Goal: Task Accomplishment & Management: Complete application form

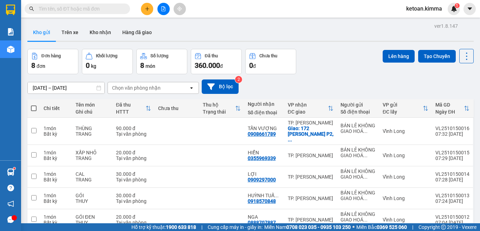
click at [99, 5] on input "text" at bounding box center [80, 9] width 83 height 8
paste input "SG2510140263"
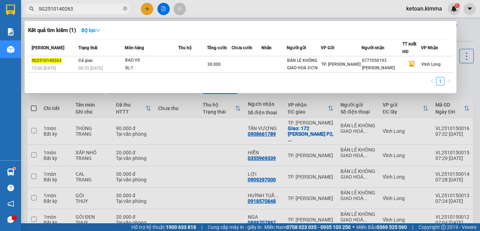
type input "SG2510140263"
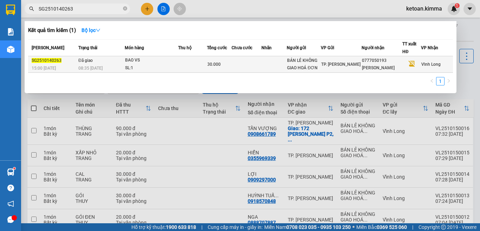
click at [123, 68] on div "08:35 - 15/10" at bounding box center [101, 68] width 46 height 8
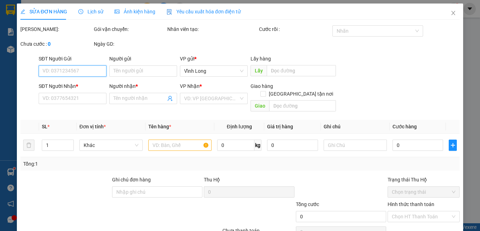
type input "BÁN LẺ KHÔNG GIAO HOÁ ĐƠN"
type input "0777050193"
type input "HỒNG HẠNH"
type input "NHI G"
type input "30.000"
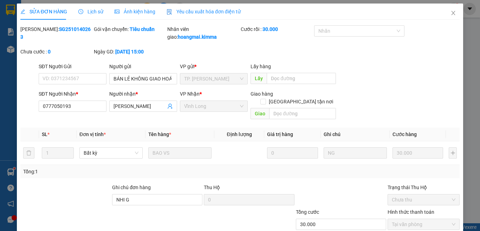
drag, startPoint x: 210, startPoint y: 11, endPoint x: 204, endPoint y: 12, distance: 6.8
click at [210, 11] on span "Yêu cầu xuất hóa đơn điện tử" at bounding box center [204, 12] width 74 height 6
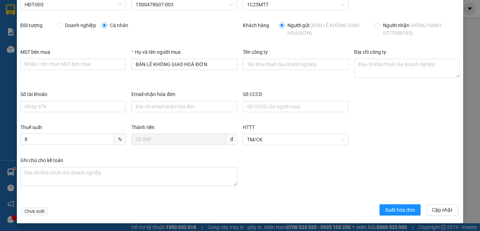
scroll to position [37, 0]
click at [381, 209] on button "Xuất hóa đơn" at bounding box center [399, 209] width 41 height 11
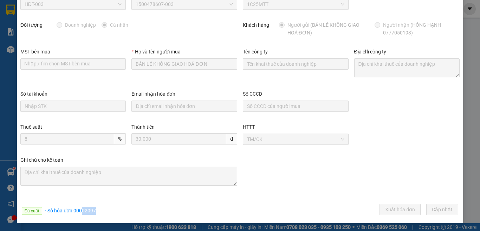
drag, startPoint x: 83, startPoint y: 212, endPoint x: 105, endPoint y: 219, distance: 22.9
click at [105, 219] on div "SỬA ĐƠN HÀNG Lịch sử Ảnh kiện hàng Yêu cầu xuất hóa đơn điện tử Total Paid Fee …" at bounding box center [240, 94] width 446 height 256
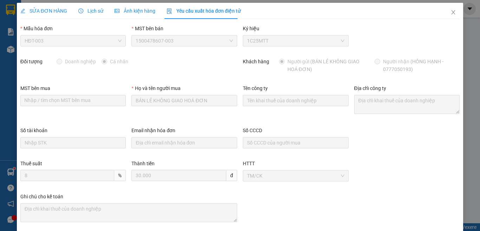
scroll to position [0, 0]
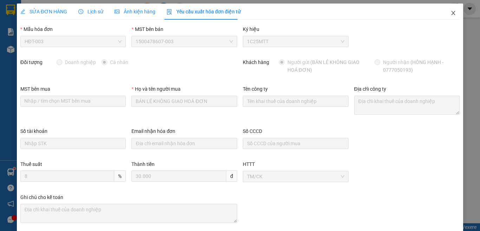
click at [450, 13] on icon "close" at bounding box center [453, 13] width 6 height 6
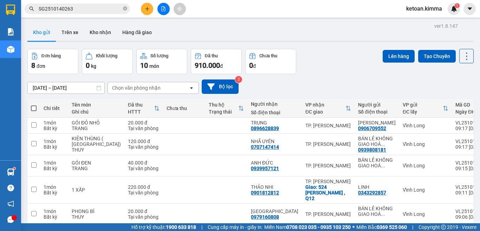
click at [95, 8] on input "SG2510140263" at bounding box center [80, 9] width 83 height 8
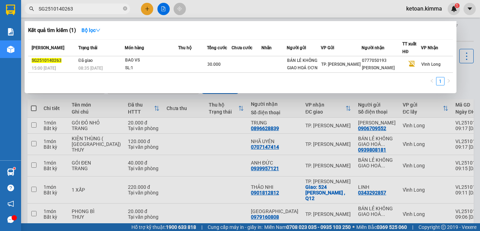
click at [95, 8] on input "SG2510140263" at bounding box center [80, 9] width 83 height 8
paste input "30"
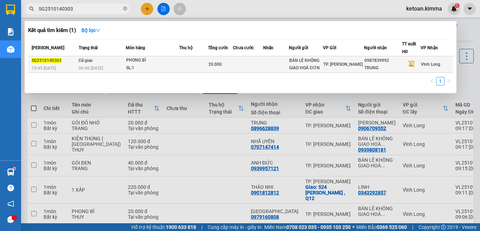
type input "SG2510140303"
click at [97, 67] on span "06:40 - 15/10" at bounding box center [91, 68] width 24 height 5
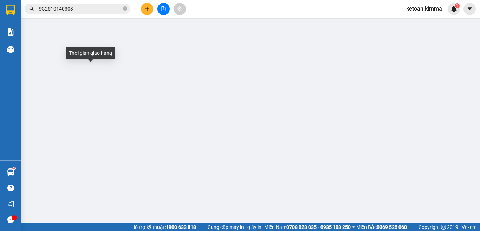
type input "BÁN LẺ KHÔNG GIAO HOÁ ĐƠN"
type input "0987839992"
type input "TRUNG"
type input "20.000"
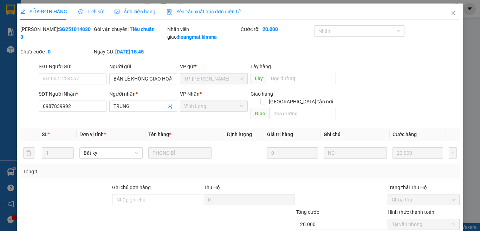
click at [208, 13] on span "Yêu cầu xuất hóa đơn điện tử" at bounding box center [204, 12] width 74 height 6
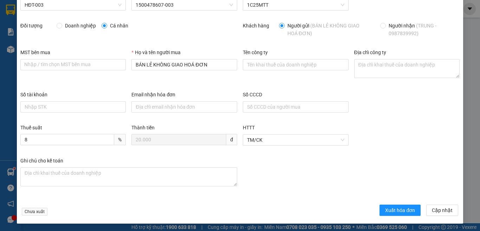
scroll to position [37, 0]
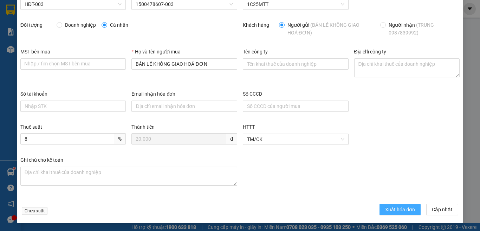
click at [385, 208] on span "Xuất hóa đơn" at bounding box center [400, 210] width 30 height 8
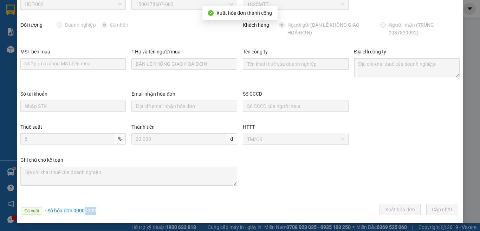
drag, startPoint x: 84, startPoint y: 212, endPoint x: 104, endPoint y: 212, distance: 20.4
click at [104, 212] on div "Đã xuất · Số hóa đơn: 00002098 Xuất hóa đơn Cập nhật" at bounding box center [240, 211] width 442 height 14
copy span "2098"
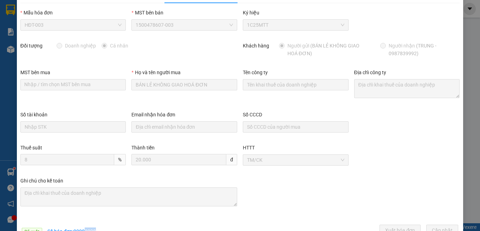
scroll to position [0, 0]
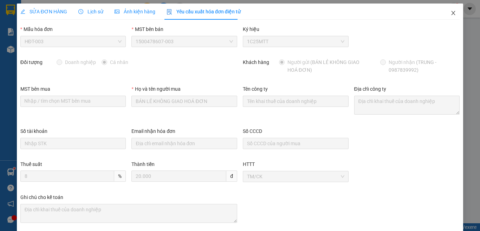
click at [451, 13] on icon "close" at bounding box center [453, 13] width 4 height 4
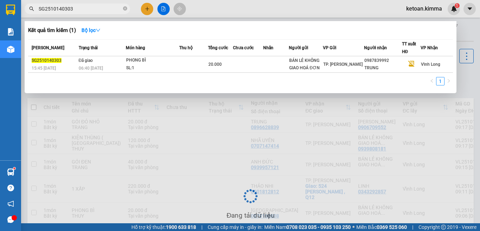
click at [86, 10] on input "SG2510140303" at bounding box center [80, 9] width 83 height 8
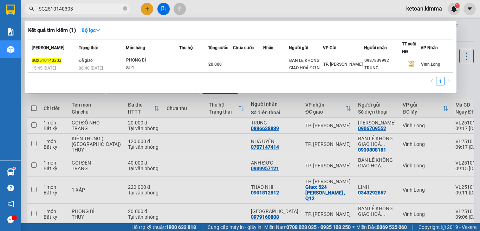
click at [85, 10] on input "SG2510140303" at bounding box center [80, 9] width 83 height 8
paste input "11"
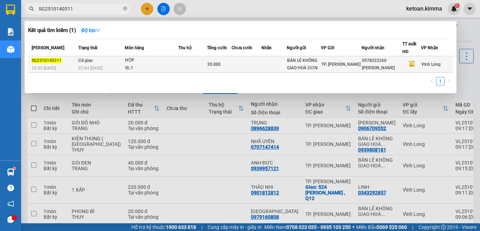
type input "SG2510140311"
click at [97, 63] on td "Đã giao 07:04 - 15/10" at bounding box center [101, 64] width 48 height 17
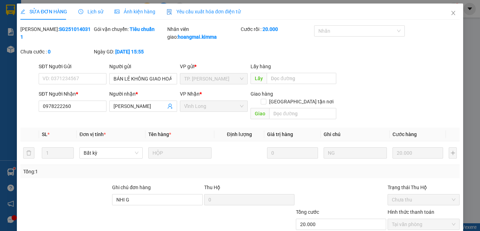
type input "BÁN LẺ KHÔNG GIAO HOÁ ĐƠN"
type input "0978222260"
type input "ANH MINH"
type input "NHI G"
type input "20.000"
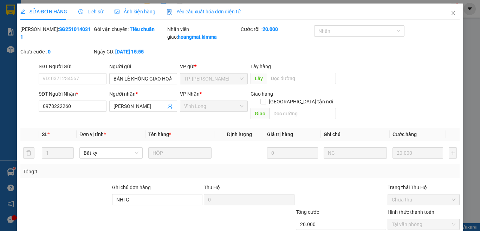
click at [196, 16] on div "Yêu cầu xuất hóa đơn điện tử" at bounding box center [204, 12] width 74 height 16
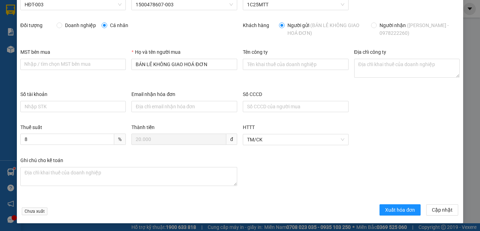
scroll to position [37, 0]
click at [385, 208] on span "Xuất hóa đơn" at bounding box center [400, 210] width 30 height 8
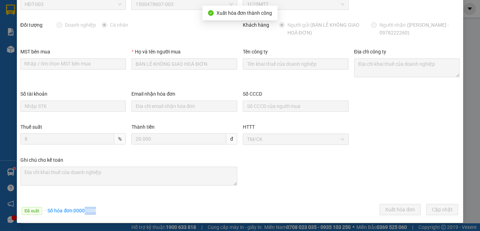
drag, startPoint x: 84, startPoint y: 210, endPoint x: 96, endPoint y: 212, distance: 11.7
click at [104, 209] on div "Đã xuất · Số hóa đơn: 00002099 Xuất hóa đơn Cập nhật" at bounding box center [240, 211] width 442 height 14
copy span "2099"
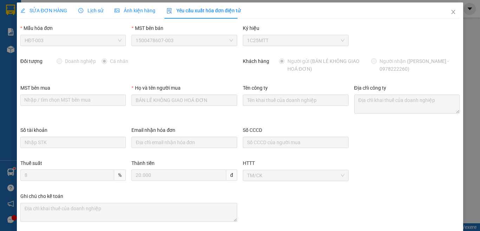
scroll to position [0, 0]
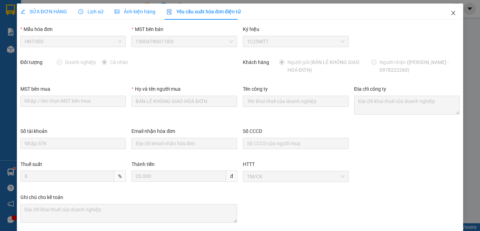
click at [450, 13] on icon "close" at bounding box center [453, 13] width 6 height 6
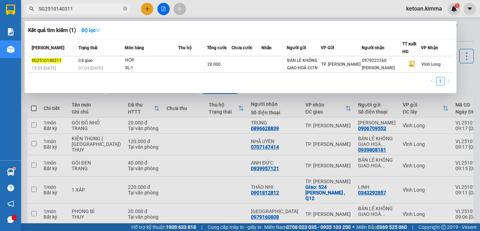
click at [77, 5] on span "SG2510140311" at bounding box center [77, 9] width 105 height 11
click at [77, 12] on input "SG2510140311" at bounding box center [80, 9] width 83 height 8
paste input "20"
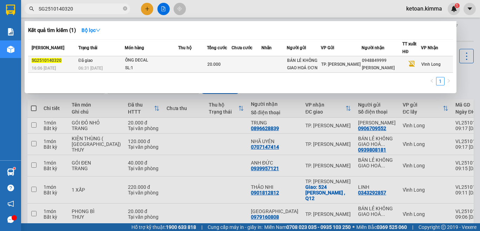
type input "SG2510140320"
click at [105, 66] on div "06:31 - 15/10" at bounding box center [101, 68] width 46 height 8
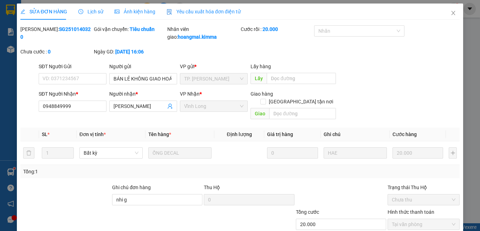
click at [190, 12] on span "Yêu cầu xuất hóa đơn điện tử" at bounding box center [204, 12] width 74 height 6
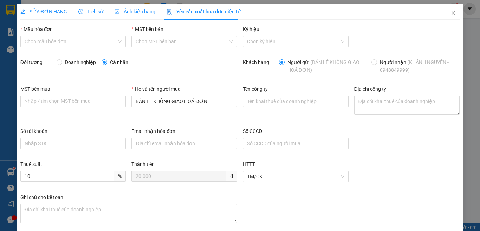
type input "8"
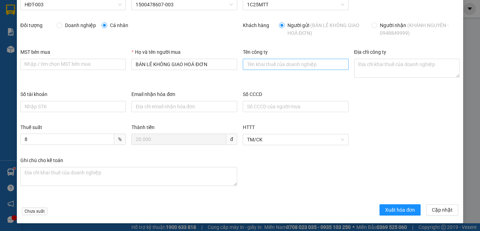
scroll to position [37, 0]
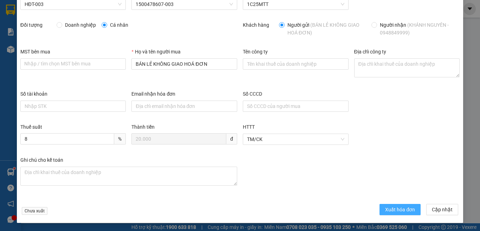
click at [394, 207] on span "Xuất hóa đơn" at bounding box center [400, 210] width 30 height 8
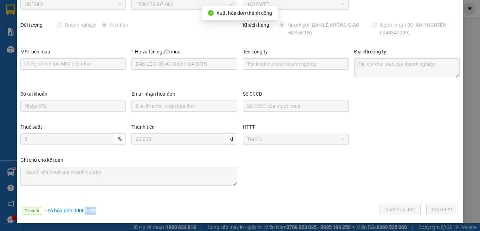
drag, startPoint x: 84, startPoint y: 211, endPoint x: 106, endPoint y: 208, distance: 22.0
click at [106, 208] on div "Đã xuất · Số hóa đơn: 00002100 Xuất hóa đơn Cập nhật" at bounding box center [240, 211] width 442 height 14
copy span "2100"
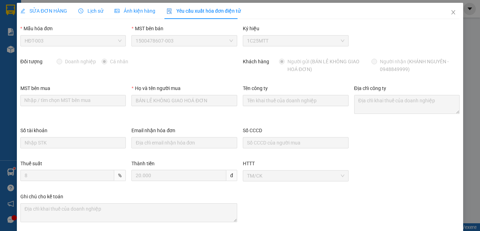
scroll to position [0, 0]
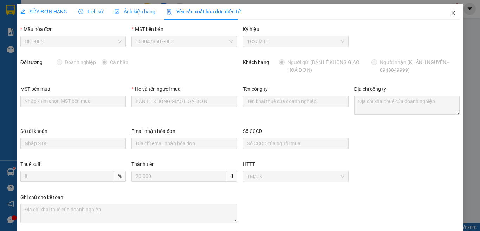
click at [450, 13] on icon "close" at bounding box center [453, 13] width 6 height 6
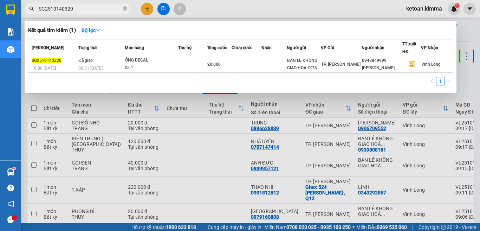
click at [83, 11] on input "SG2510140320" at bounding box center [80, 9] width 83 height 8
click at [82, 11] on input "SG2510140320" at bounding box center [80, 9] width 83 height 8
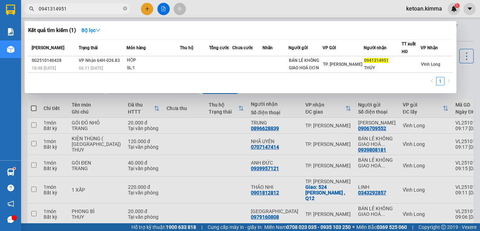
type input "0941314951"
click at [123, 10] on span "0941314951" at bounding box center [77, 9] width 105 height 11
click at [125, 9] on icon "close-circle" at bounding box center [125, 8] width 4 height 4
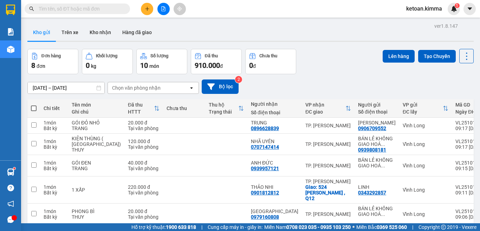
click at [104, 12] on input "text" at bounding box center [80, 9] width 83 height 8
paste input "SG2510140324"
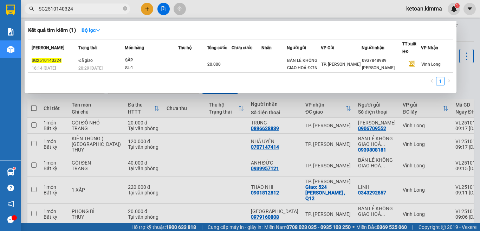
click at [93, 7] on input "SG2510140324" at bounding box center [80, 9] width 83 height 8
paste input "8"
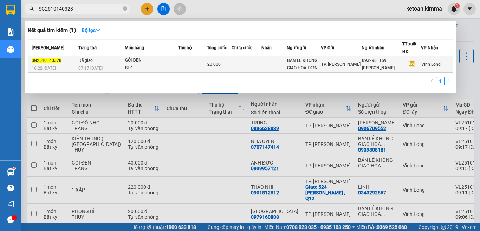
type input "SG2510140328"
click at [129, 61] on div "GÓI ĐEN" at bounding box center [151, 61] width 53 height 8
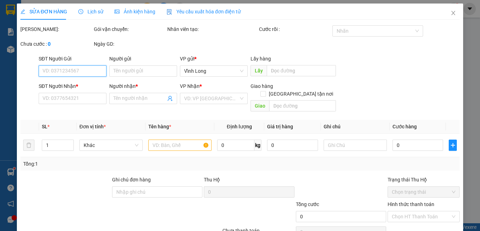
type input "BÁN LẺ KHÔNG GIAO HOÁ ĐƠN"
type input "0932981159"
type input "KIM TRỌNG"
type input "D G"
type input "20.000"
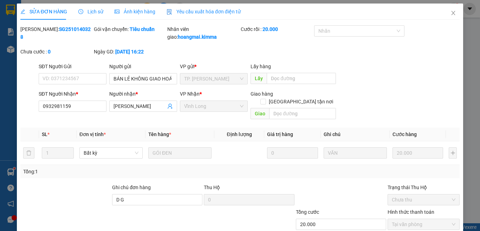
click at [218, 16] on div "Yêu cầu xuất hóa đơn điện tử" at bounding box center [204, 12] width 74 height 16
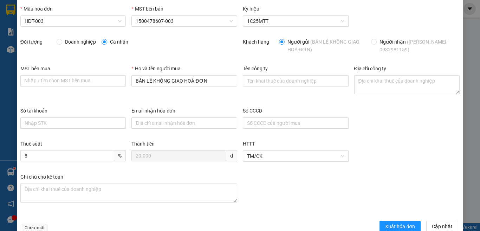
scroll to position [37, 0]
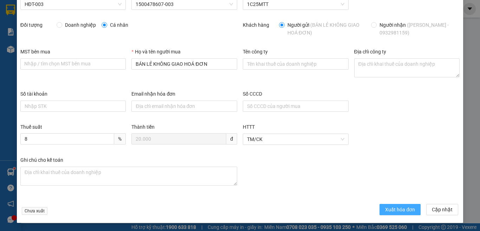
click at [385, 207] on span "Xuất hóa đơn" at bounding box center [400, 210] width 30 height 8
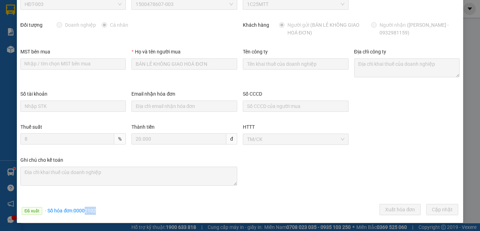
drag, startPoint x: 85, startPoint y: 209, endPoint x: 97, endPoint y: 209, distance: 11.6
click at [97, 209] on div "Đã xuất · Số hóa đơn: 00002102 Xuất hóa đơn Cập nhật" at bounding box center [240, 211] width 442 height 14
copy span "2102"
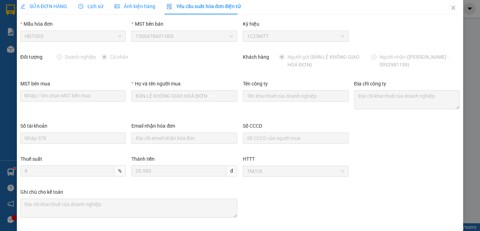
scroll to position [0, 0]
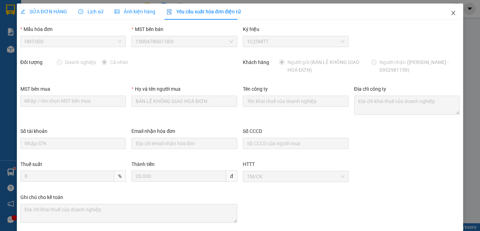
click at [450, 14] on icon "close" at bounding box center [453, 13] width 6 height 6
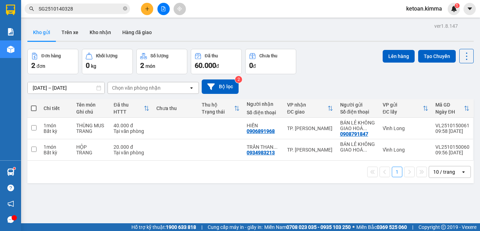
click at [91, 9] on input "SG2510140328" at bounding box center [80, 9] width 83 height 8
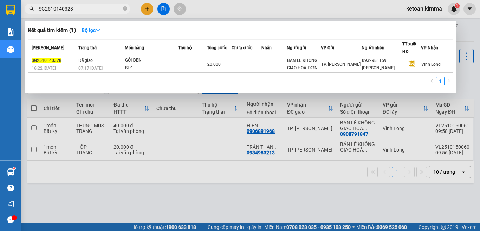
click at [91, 9] on input "SG2510140328" at bounding box center [80, 9] width 83 height 8
paste input "15"
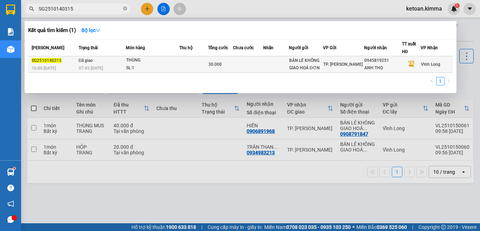
type input "SG2510140315"
click at [106, 69] on div "07:45 - 15/10" at bounding box center [102, 68] width 47 height 8
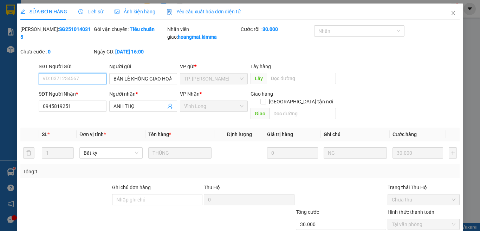
type input "BÁN LẺ KHÔNG GIAO HOÁ ĐƠN"
type input "0945819251"
type input "ANH THỌ"
type input "30.000"
click at [201, 11] on span "Yêu cầu xuất hóa đơn điện tử" at bounding box center [204, 12] width 74 height 6
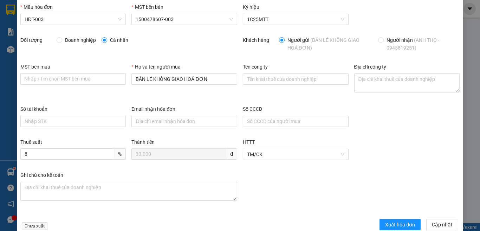
scroll to position [37, 0]
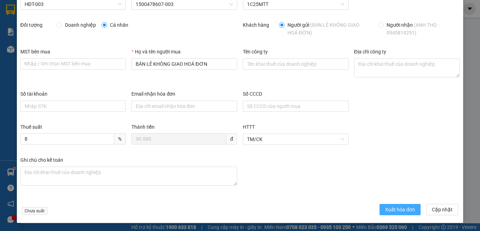
click at [385, 208] on span "Xuất hóa đơn" at bounding box center [400, 210] width 30 height 8
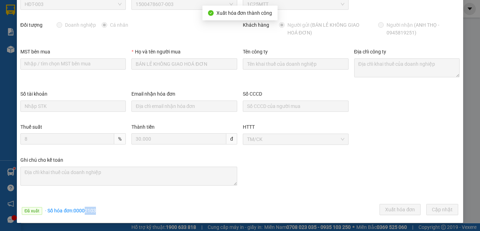
drag, startPoint x: 84, startPoint y: 211, endPoint x: 104, endPoint y: 215, distance: 20.4
click at [104, 215] on div "Đã xuất · Số hóa đơn: 00002103 Xuất hóa đơn Cập nhật" at bounding box center [240, 211] width 442 height 14
copy span "2103"
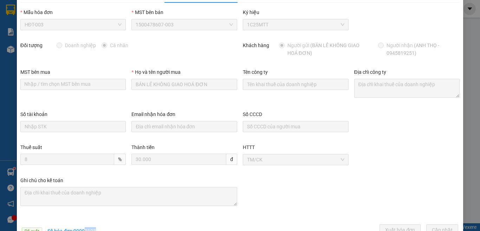
scroll to position [0, 0]
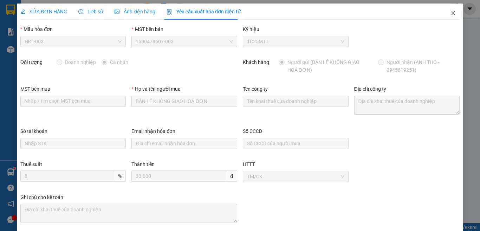
click at [450, 13] on icon "close" at bounding box center [453, 13] width 6 height 6
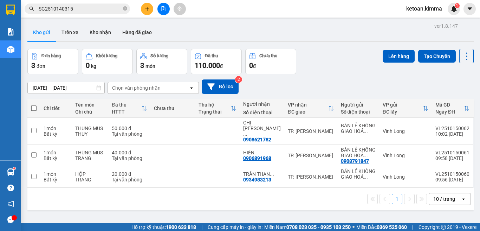
click at [91, 5] on input "SG2510140315" at bounding box center [80, 9] width 83 height 8
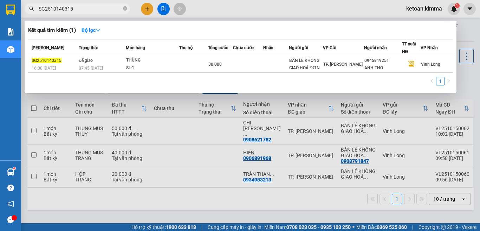
click at [91, 5] on input "SG2510140315" at bounding box center [80, 9] width 83 height 8
paste input "33"
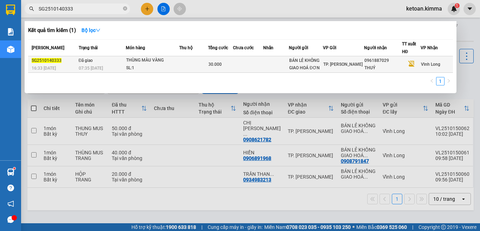
type input "SG2510140333"
click at [136, 71] on div "SL: 1" at bounding box center [152, 68] width 53 height 8
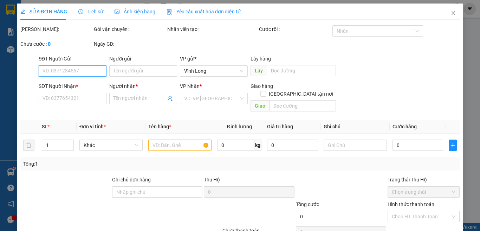
type input "BÁN LẺ KHÔNG GIAO HOÁ ĐƠN"
type input "0961887029"
type input "THUÝ"
type input "NHI G"
type input "30.000"
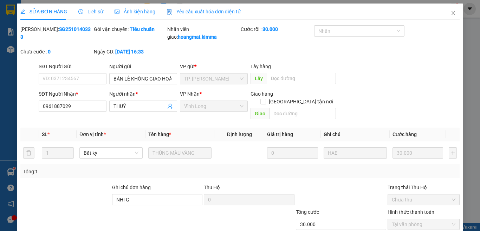
click at [204, 13] on span "Yêu cầu xuất hóa đơn điện tử" at bounding box center [204, 12] width 74 height 6
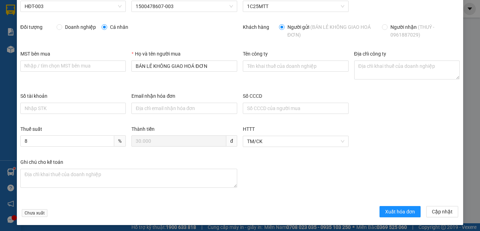
scroll to position [37, 0]
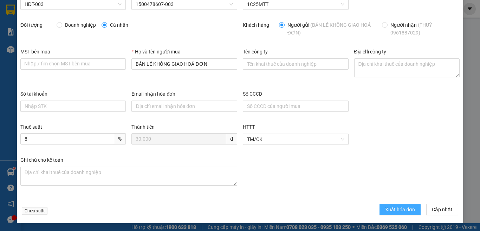
click at [390, 212] on span "Xuất hóa đơn" at bounding box center [400, 210] width 30 height 8
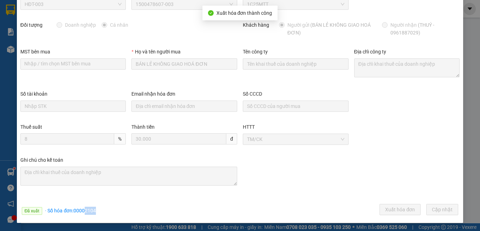
drag, startPoint x: 84, startPoint y: 210, endPoint x: 102, endPoint y: 213, distance: 18.8
click at [102, 213] on div "Đã xuất · Số hóa đơn: 00002104 Xuất hóa đơn Cập nhật" at bounding box center [240, 211] width 442 height 14
copy span "2104"
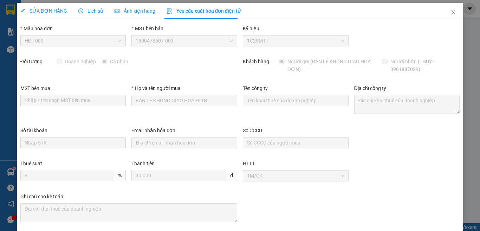
scroll to position [0, 0]
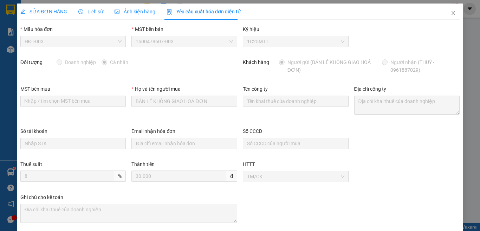
click at [52, 11] on span "SỬA ĐƠN HÀNG" at bounding box center [43, 12] width 47 height 6
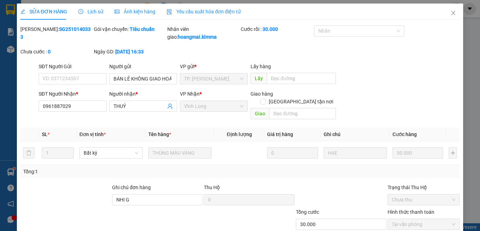
click at [195, 13] on span "Yêu cầu xuất hóa đơn điện tử" at bounding box center [204, 12] width 74 height 6
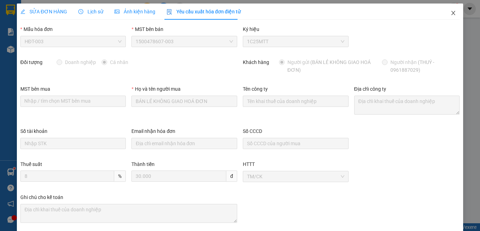
click at [444, 14] on span "Close" at bounding box center [453, 14] width 20 height 20
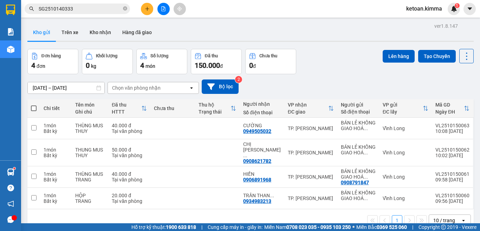
click at [83, 6] on input "SG2510140333" at bounding box center [80, 9] width 83 height 8
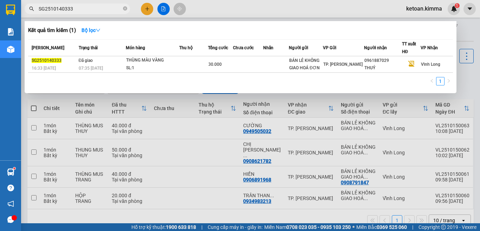
click at [83, 6] on input "SG2510140333" at bounding box center [80, 9] width 83 height 8
paste input "71"
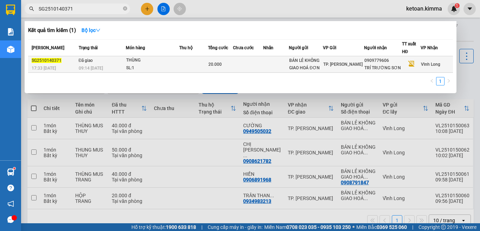
type input "SG2510140371"
click at [101, 65] on div "09:14 - 15/10" at bounding box center [102, 68] width 47 height 8
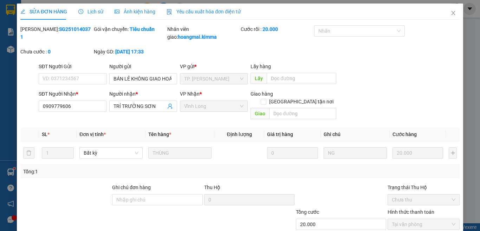
type input "BÁN LẺ KHÔNG GIAO HOÁ ĐƠN"
type input "0909779606"
type input "TRÍ TRƯỜNG SƠN"
type input "20.000"
click at [199, 11] on span "Yêu cầu xuất hóa đơn điện tử" at bounding box center [204, 12] width 74 height 6
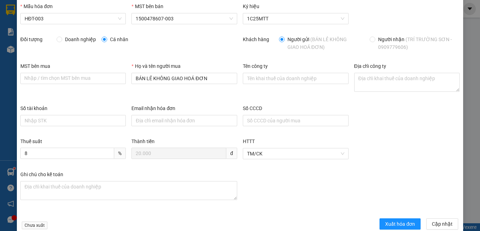
scroll to position [37, 0]
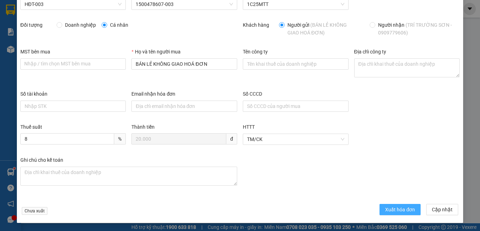
click at [389, 210] on span "Xuất hóa đơn" at bounding box center [400, 210] width 30 height 8
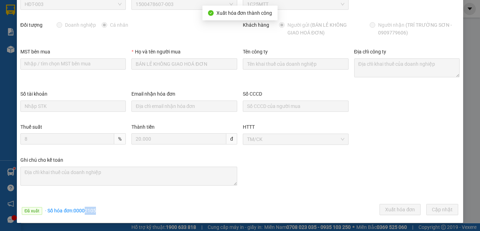
drag, startPoint x: 85, startPoint y: 209, endPoint x: 98, endPoint y: 209, distance: 13.0
click at [98, 209] on div "Đã xuất · Số hóa đơn: 00002105 Xuất hóa đơn Cập nhật" at bounding box center [240, 211] width 442 height 14
copy span "2105"
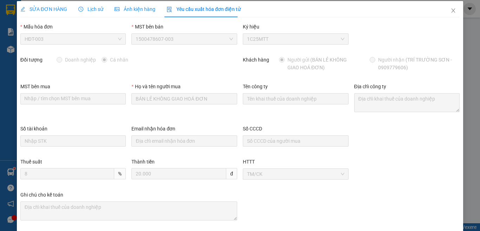
scroll to position [0, 0]
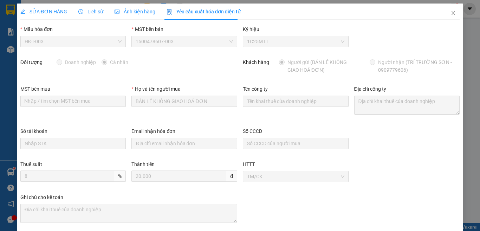
click at [39, 11] on span "SỬA ĐƠN HÀNG" at bounding box center [43, 12] width 47 height 6
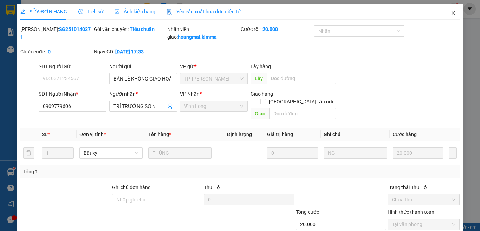
click at [451, 12] on icon "close" at bounding box center [453, 13] width 4 height 4
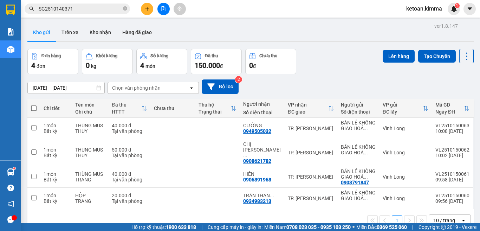
click at [84, 8] on input "SG2510140371" at bounding box center [80, 9] width 83 height 8
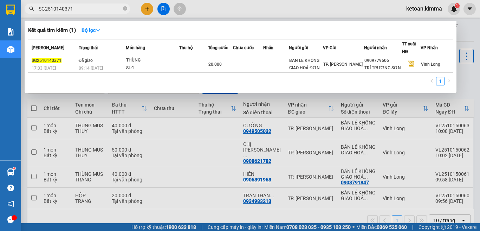
click at [84, 8] on input "SG2510140371" at bounding box center [80, 9] width 83 height 8
paste input "65"
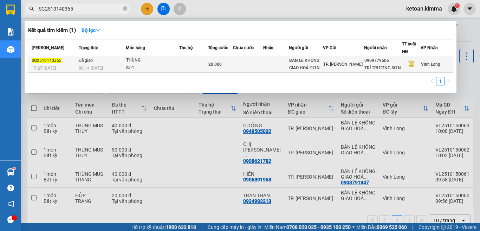
type input "SG2510140365"
click at [100, 68] on span "09:14 - 15/10" at bounding box center [91, 68] width 24 height 5
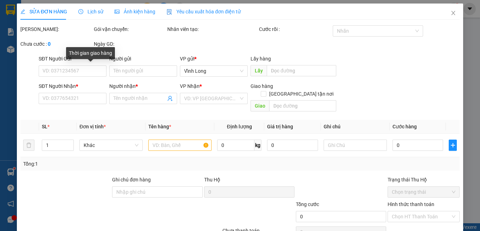
type input "BÁN LẺ KHÔNG GIAO HOÁ ĐƠN"
type input "0909779606"
type input "TRÍ TRƯỜNG SƠN"
type input "20.000"
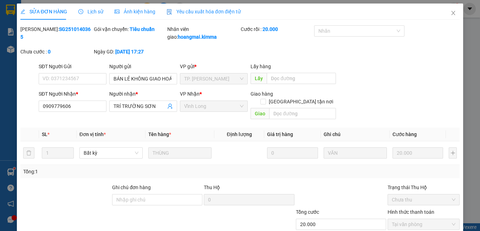
click at [181, 13] on span "Yêu cầu xuất hóa đơn điện tử" at bounding box center [204, 12] width 74 height 6
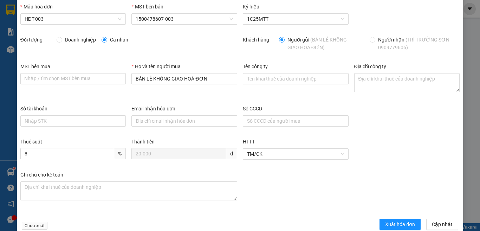
scroll to position [37, 0]
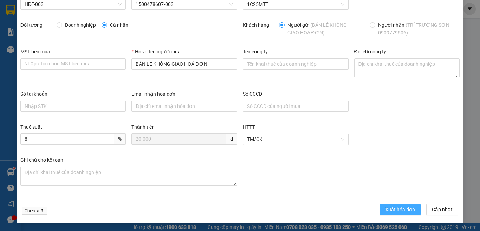
click at [399, 207] on span "Xuất hóa đơn" at bounding box center [400, 210] width 30 height 8
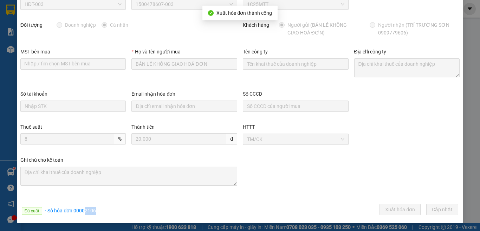
drag, startPoint x: 84, startPoint y: 210, endPoint x: 105, endPoint y: 208, distance: 21.2
click at [105, 208] on div "Đã xuất · Số hóa đơn: 00002106 Xuất hóa đơn Cập nhật" at bounding box center [240, 211] width 442 height 14
copy span "2106"
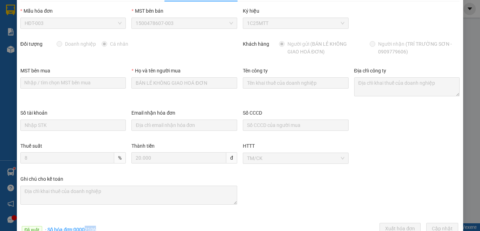
scroll to position [0, 0]
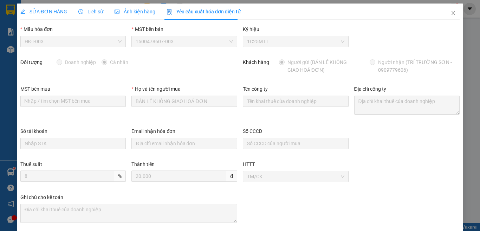
click at [57, 12] on span "SỬA ĐƠN HÀNG" at bounding box center [43, 12] width 47 height 6
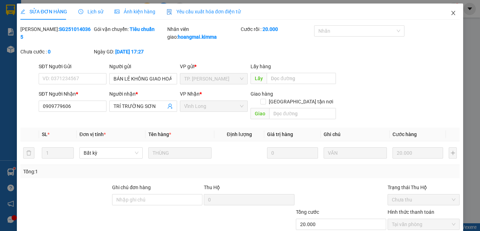
click at [451, 14] on icon "close" at bounding box center [453, 13] width 4 height 4
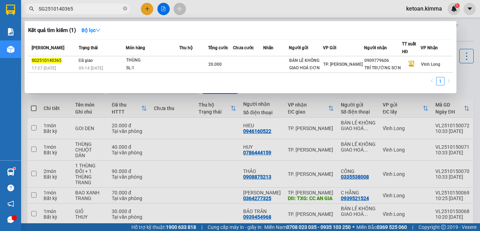
click at [97, 12] on input "SG2510140365" at bounding box center [80, 9] width 83 height 8
click at [96, 11] on input "SG2510140365" at bounding box center [80, 9] width 83 height 8
click at [95, 10] on input "SG2510140365" at bounding box center [80, 9] width 83 height 8
paste input "01"
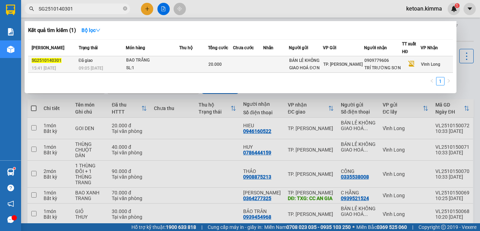
type input "SG2510140301"
click at [112, 64] on td "Đã giao 09:05 - 15/10" at bounding box center [101, 64] width 49 height 17
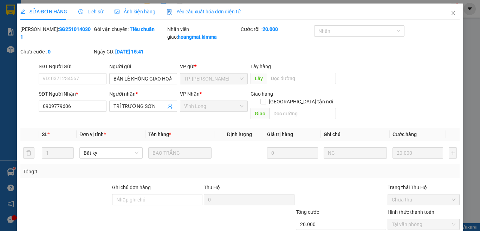
type input "BÁN LẺ KHÔNG GIAO HOÁ ĐƠN"
type input "0909779606"
type input "TRÍ TRƯỜNG SƠN"
type input "20.000"
click at [185, 9] on span "Yêu cầu xuất hóa đơn điện tử" at bounding box center [204, 12] width 74 height 6
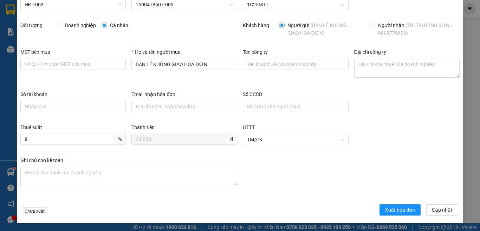
scroll to position [37, 0]
drag, startPoint x: 395, startPoint y: 207, endPoint x: 354, endPoint y: 196, distance: 41.9
click at [394, 206] on span "Xuất hóa đơn" at bounding box center [400, 210] width 30 height 8
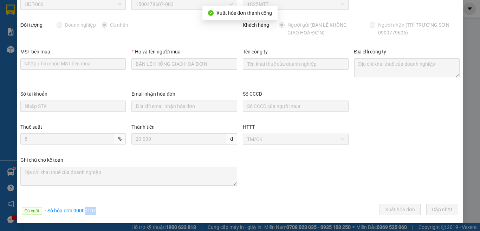
drag, startPoint x: 84, startPoint y: 208, endPoint x: 98, endPoint y: 210, distance: 14.6
click at [98, 210] on div "Đã xuất · Số hóa đơn: 00002107 Xuất hóa đơn Cập nhật" at bounding box center [240, 211] width 442 height 14
copy span "2107"
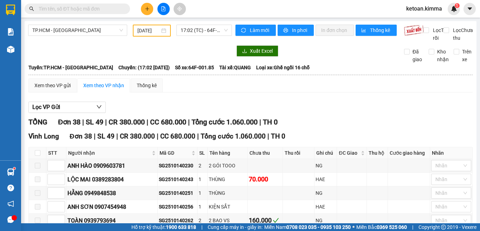
click at [321, 127] on div "TỔNG Đơn 38 | SL 49 | CR 380.000 | CC 680.000 | Tổng cước 1.060.000 | TH 0" at bounding box center [250, 122] width 444 height 11
click at [193, 34] on span "17:02 (TC) - 64F-001.85" at bounding box center [204, 30] width 47 height 11
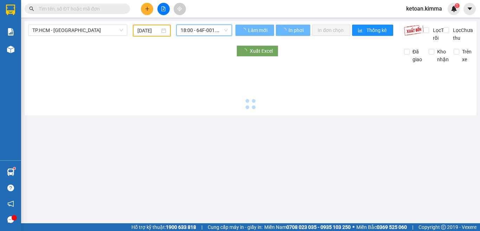
click at [206, 31] on span "18:00 - 64F-001.93" at bounding box center [204, 30] width 47 height 11
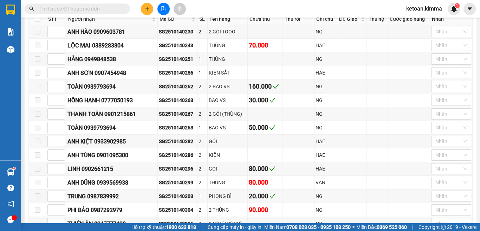
scroll to position [141, 0]
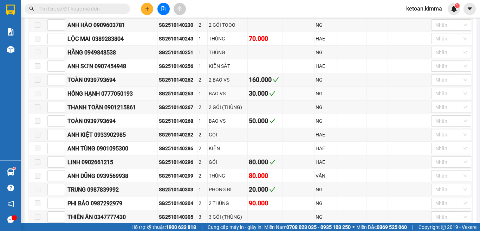
click at [185, 97] on div "SG2510140263" at bounding box center [177, 94] width 37 height 8
copy div "SG2510140263"
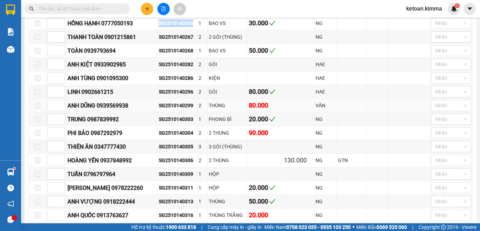
scroll to position [246, 0]
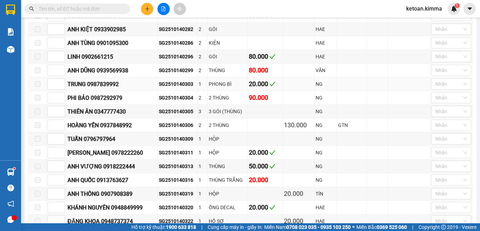
click at [173, 88] on div "SG2510140303" at bounding box center [177, 84] width 37 height 8
copy div "SG2510140303"
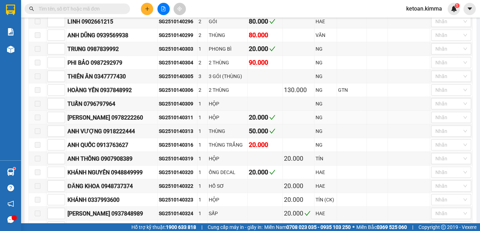
click at [173, 121] on div "SG2510140311" at bounding box center [177, 117] width 37 height 8
copy div "SG2510140311"
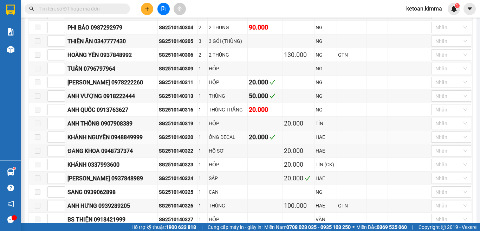
click at [170, 141] on div "SG2510140320" at bounding box center [177, 137] width 37 height 8
click at [173, 141] on div "SG2510140320" at bounding box center [177, 137] width 37 height 8
copy div "SG2510140320"
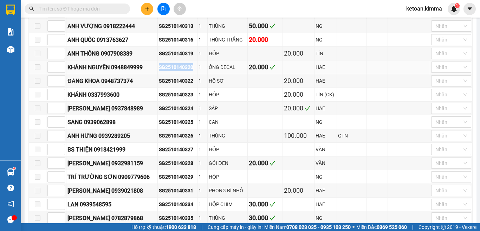
scroll to position [386, 0]
click at [169, 112] on div "SG2510140324" at bounding box center [177, 108] width 37 height 8
copy div "SG2510140324"
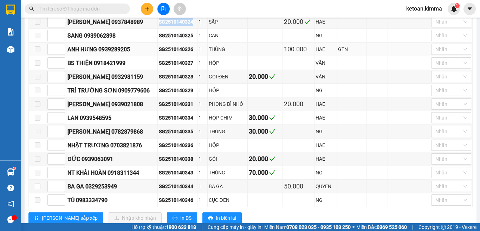
scroll to position [492, 0]
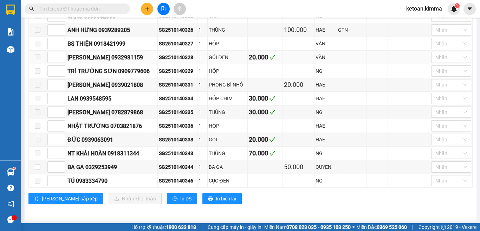
click at [164, 61] on div "SG2510140328" at bounding box center [177, 57] width 37 height 8
copy div "SG2510140328"
click at [170, 116] on div "SG2510140335" at bounding box center [177, 112] width 37 height 8
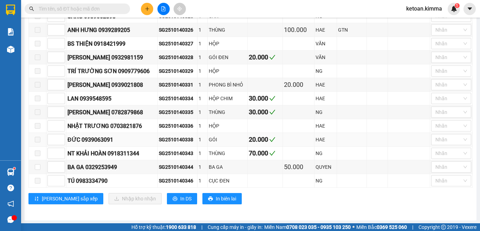
click at [168, 143] on div "SG2510140338" at bounding box center [177, 140] width 37 height 8
copy div "SG2510140338"
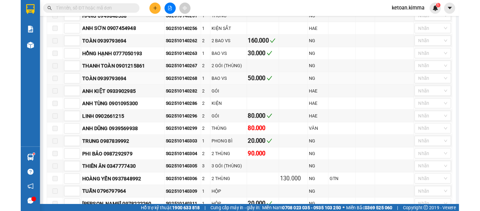
scroll to position [0, 0]
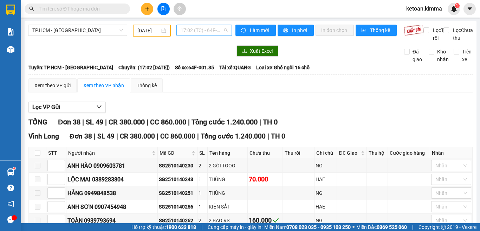
click at [191, 27] on span "17:02 (TC) - 64F-001.85" at bounding box center [204, 30] width 47 height 11
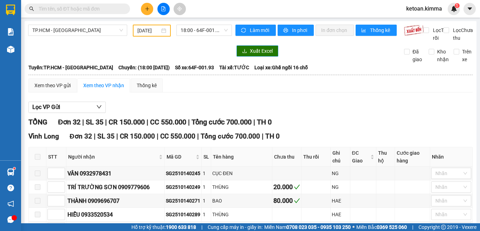
click at [254, 55] on span "Xuất Excel" at bounding box center [261, 51] width 23 height 8
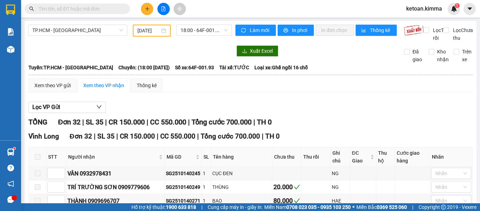
click at [198, 71] on span "Số xe: 64F-001.93" at bounding box center [194, 68] width 39 height 8
copy span "Số xe: 64F-001.93"
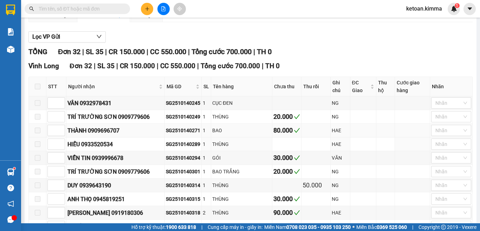
scroll to position [141, 0]
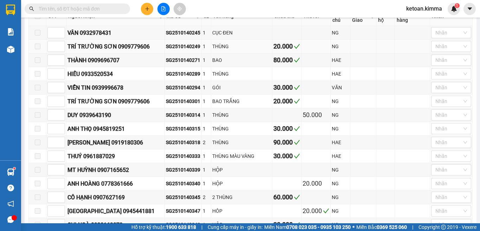
click at [180, 50] on div "SG2510140249" at bounding box center [183, 47] width 34 height 8
copy div "SG2510140249"
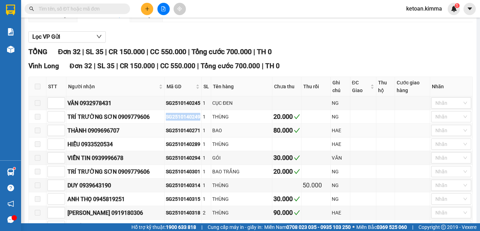
scroll to position [105, 0]
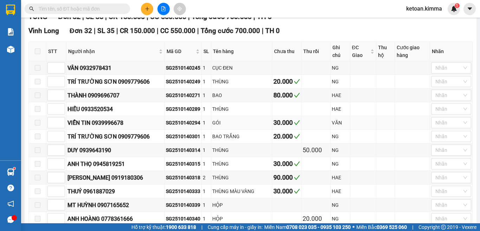
click at [168, 126] on div "SG2510140294" at bounding box center [183, 123] width 34 height 8
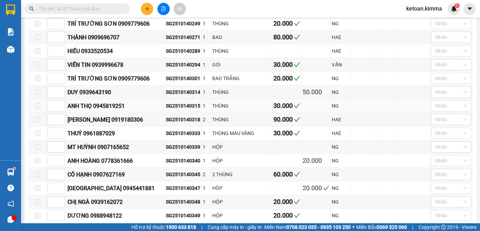
scroll to position [176, 0]
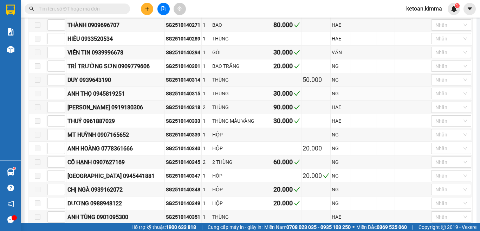
click at [170, 97] on div "SG2510140315" at bounding box center [183, 94] width 34 height 8
click at [174, 125] on div "SG2510140333" at bounding box center [183, 121] width 34 height 8
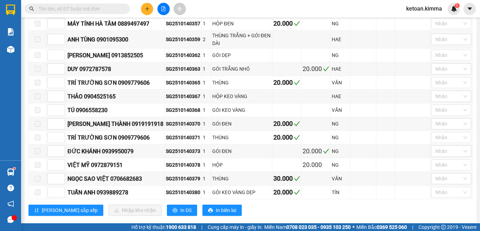
scroll to position [422, 0]
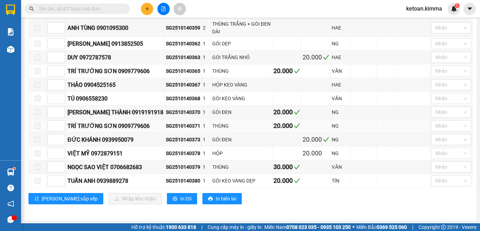
click at [166, 130] on div "SG2510140371" at bounding box center [183, 126] width 34 height 8
click at [166, 75] on div "SG2510140365" at bounding box center [183, 71] width 34 height 8
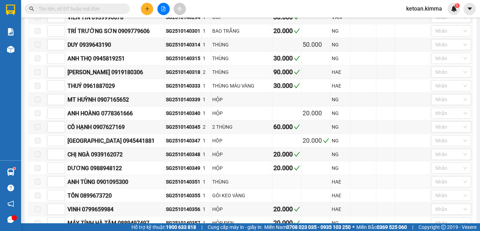
scroll to position [176, 0]
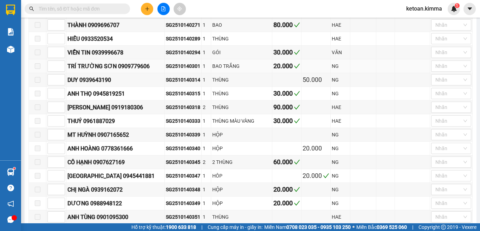
click at [171, 70] on div "SG2510140301" at bounding box center [183, 66] width 34 height 8
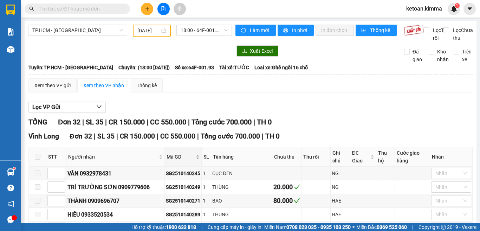
scroll to position [105, 0]
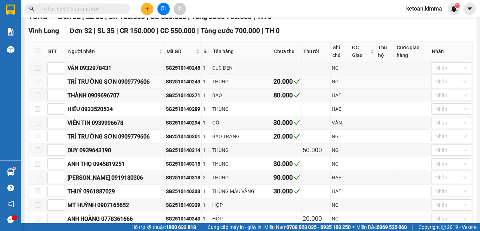
click at [176, 89] on td "SG2510140249" at bounding box center [183, 82] width 37 height 14
